Goal: Transaction & Acquisition: Purchase product/service

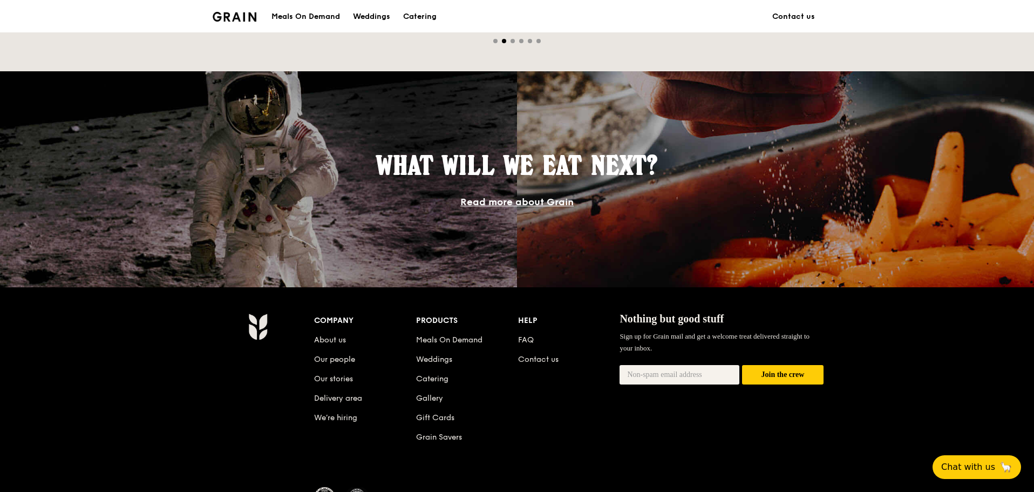
scroll to position [918, 0]
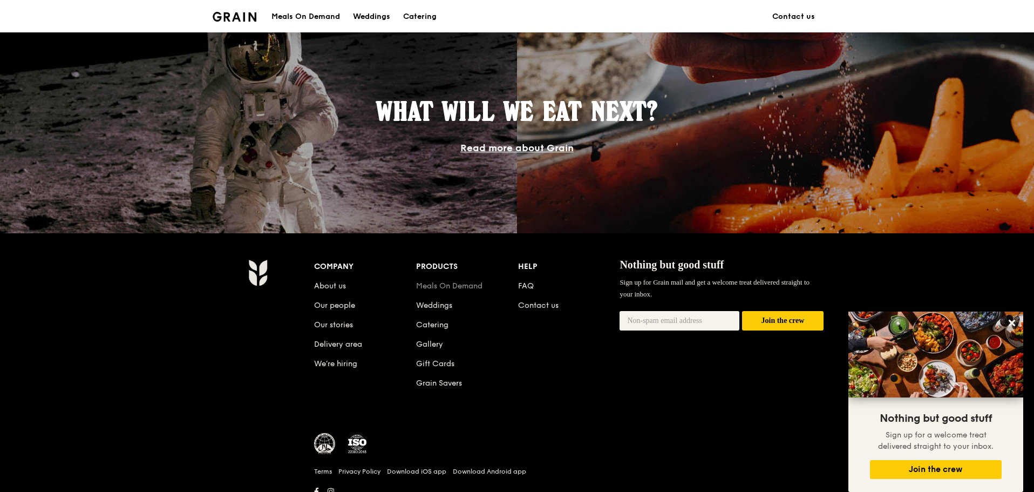
click at [478, 288] on link "Meals On Demand" at bounding box center [449, 285] width 66 height 9
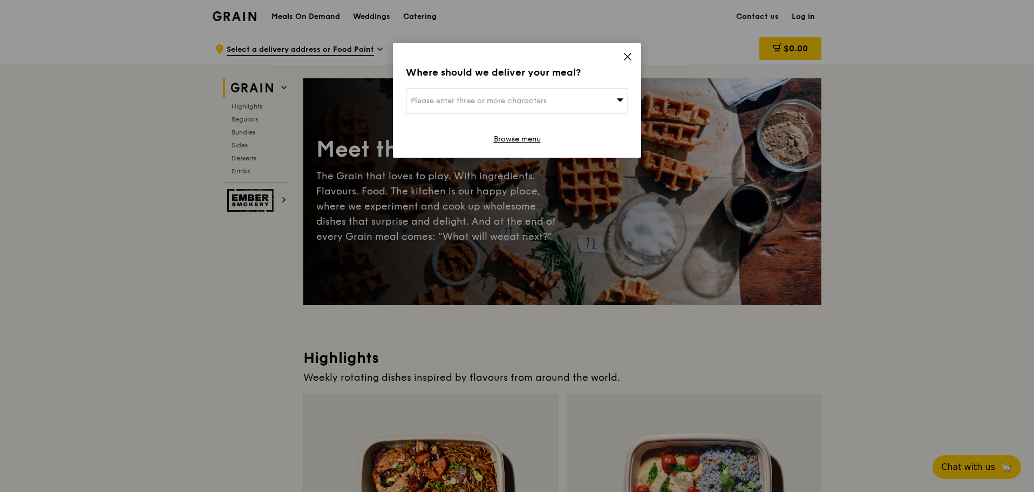
click at [631, 57] on icon at bounding box center [628, 57] width 10 height 10
